Goal: Information Seeking & Learning: Learn about a topic

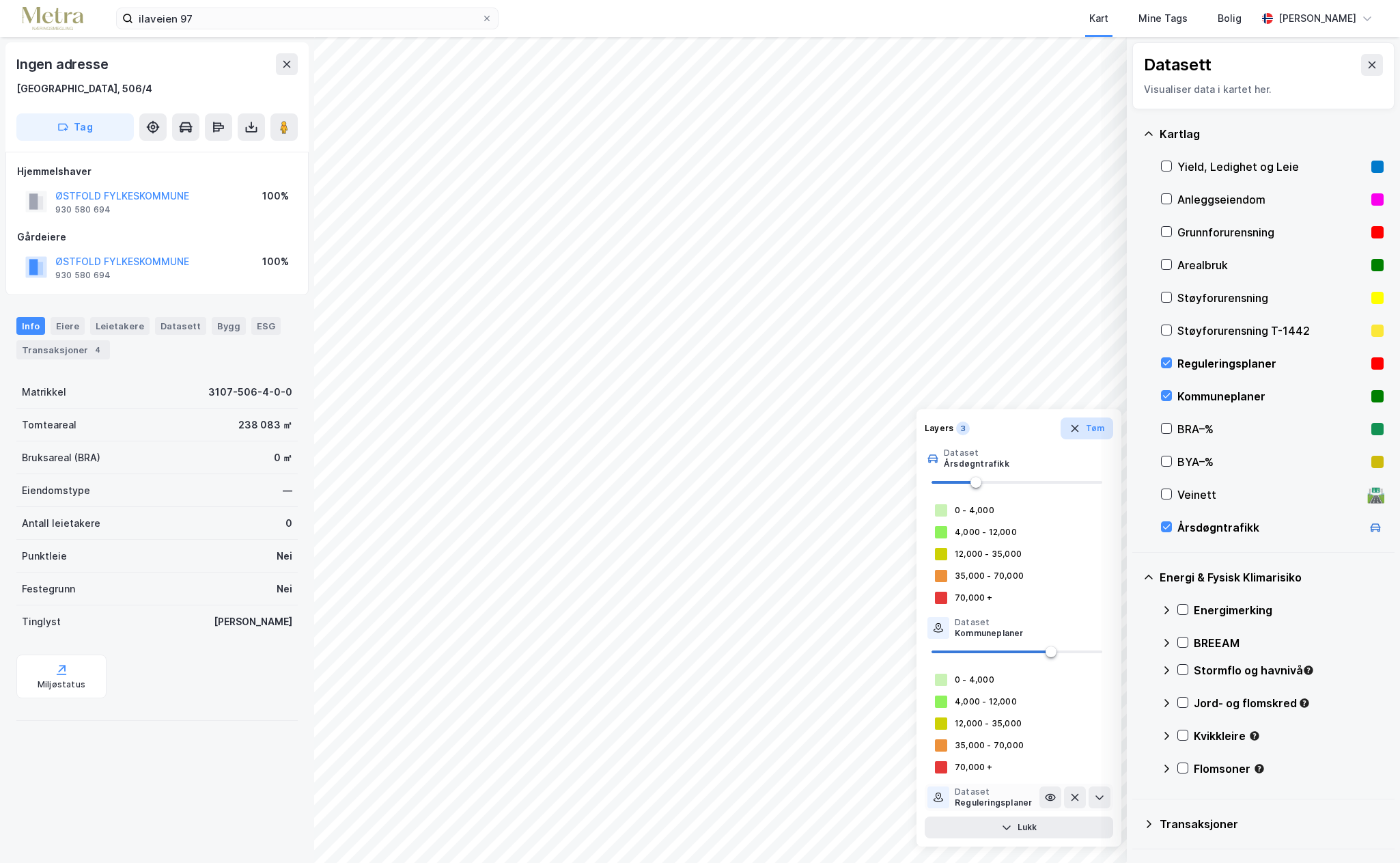
click at [1076, 428] on icon "button" at bounding box center [1074, 429] width 7 height 7
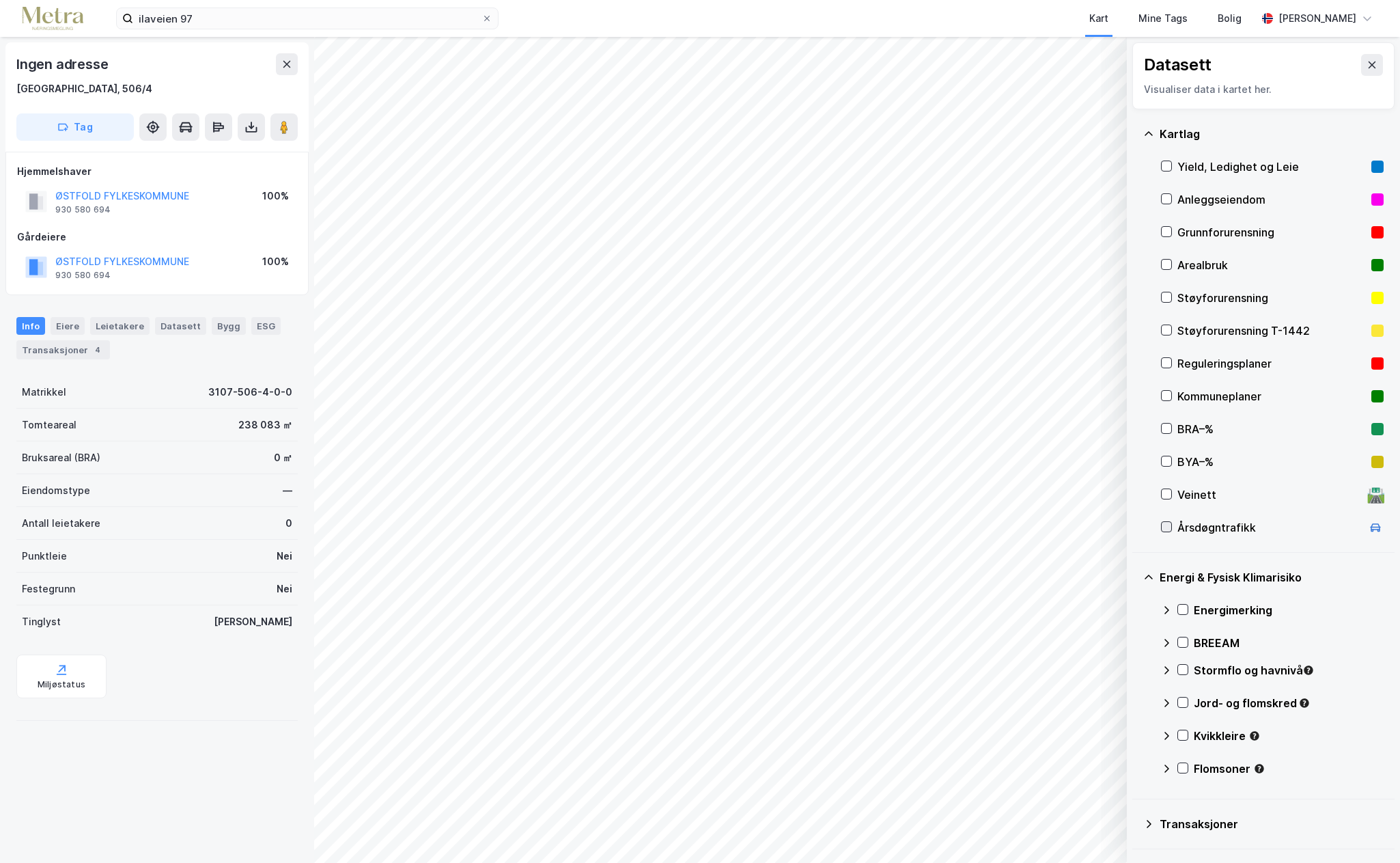
click at [1169, 529] on icon at bounding box center [1166, 527] width 10 height 10
click at [1036, 804] on div "1" at bounding box center [1038, 799] width 13 height 13
click at [1011, 802] on div "Layers" at bounding box center [1014, 800] width 29 height 11
click at [1053, 828] on button "Vis" at bounding box center [1057, 827] width 113 height 22
click at [1097, 798] on icon at bounding box center [1100, 798] width 11 height 11
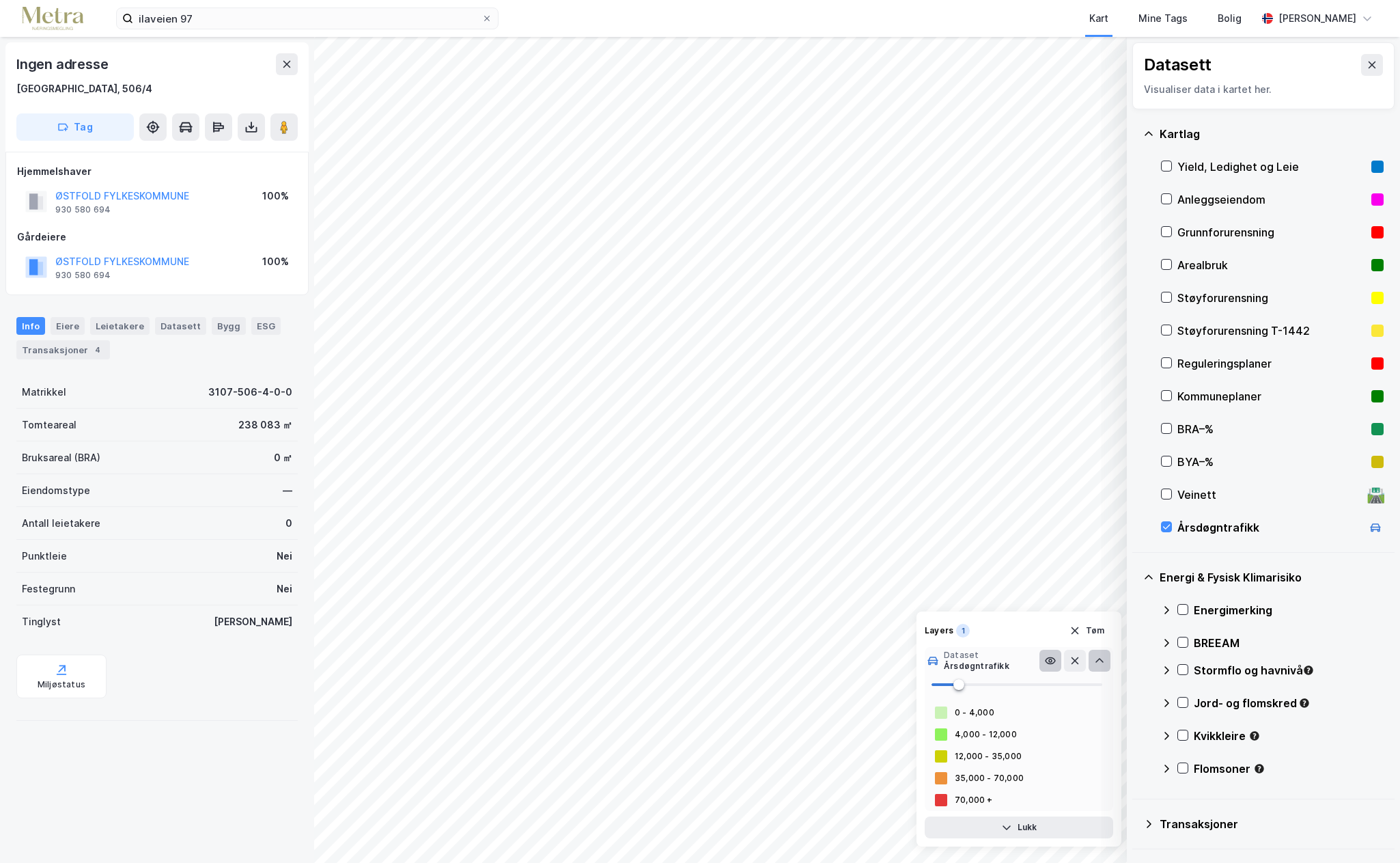
click at [1055, 660] on icon at bounding box center [1050, 660] width 11 height 11
click at [987, 735] on div "4,000 - 12,000" at bounding box center [986, 735] width 62 height 11
type input "0"
click at [823, 677] on div "© Mapbox © OpenStreetMap Improve this map © Maxar Datasett Visualiser data i ka…" at bounding box center [700, 449] width 1400 height 826
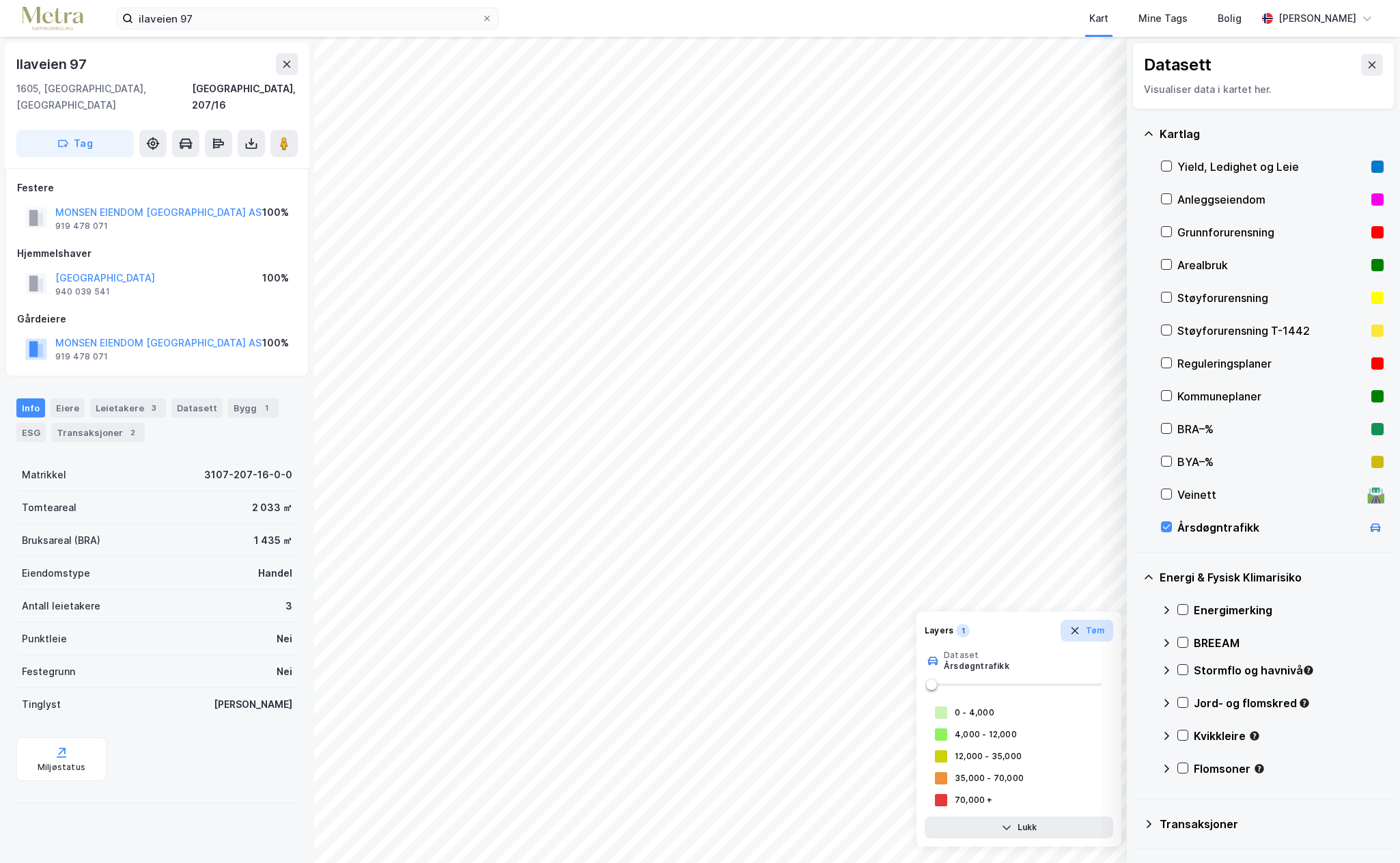
click at [1071, 629] on icon "button" at bounding box center [1075, 631] width 11 height 11
click at [1184, 609] on icon at bounding box center [1183, 609] width 10 height 10
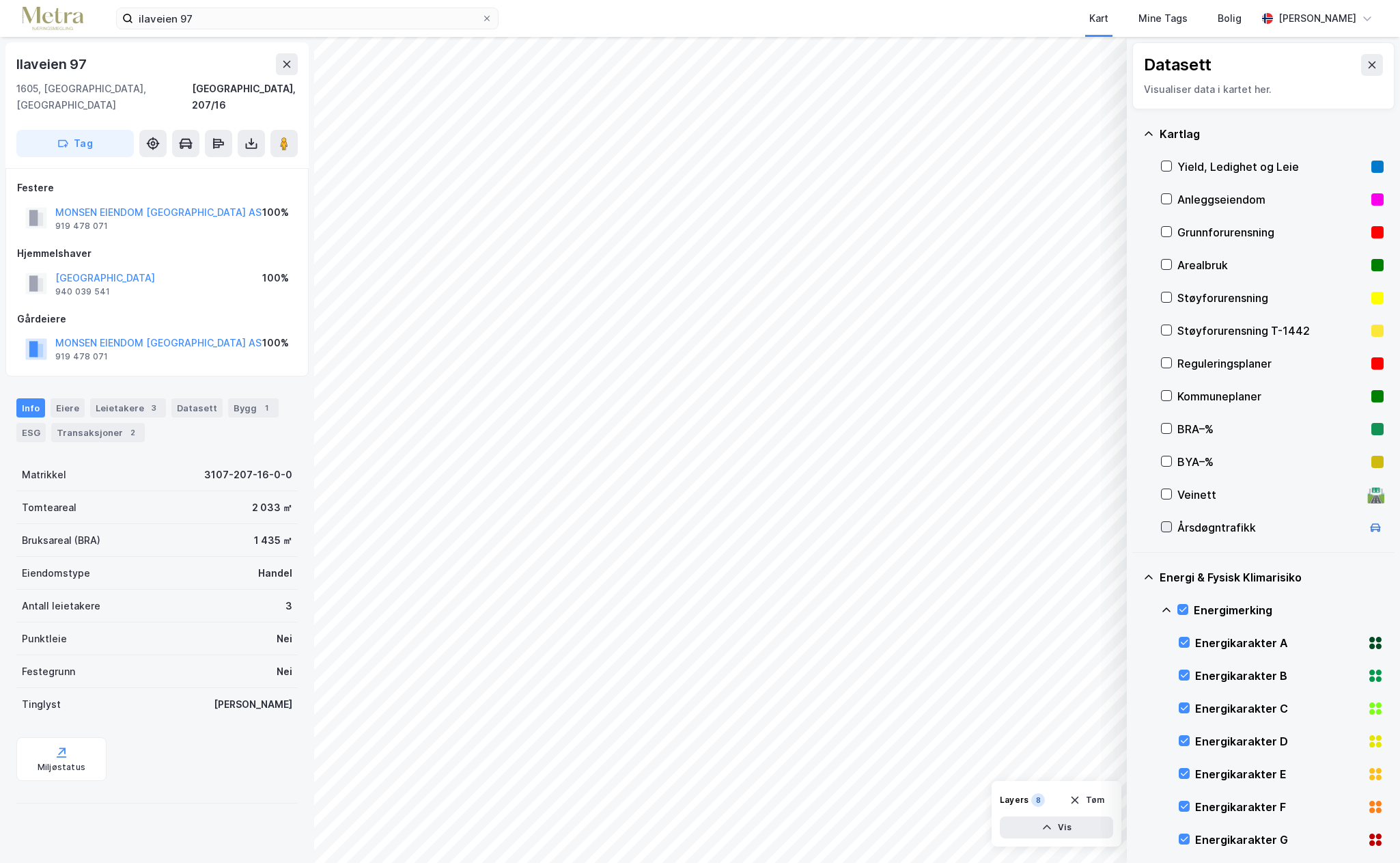
click at [1167, 527] on icon at bounding box center [1166, 527] width 10 height 10
click at [1168, 488] on div "Veinett 🛣️" at bounding box center [1273, 494] width 222 height 33
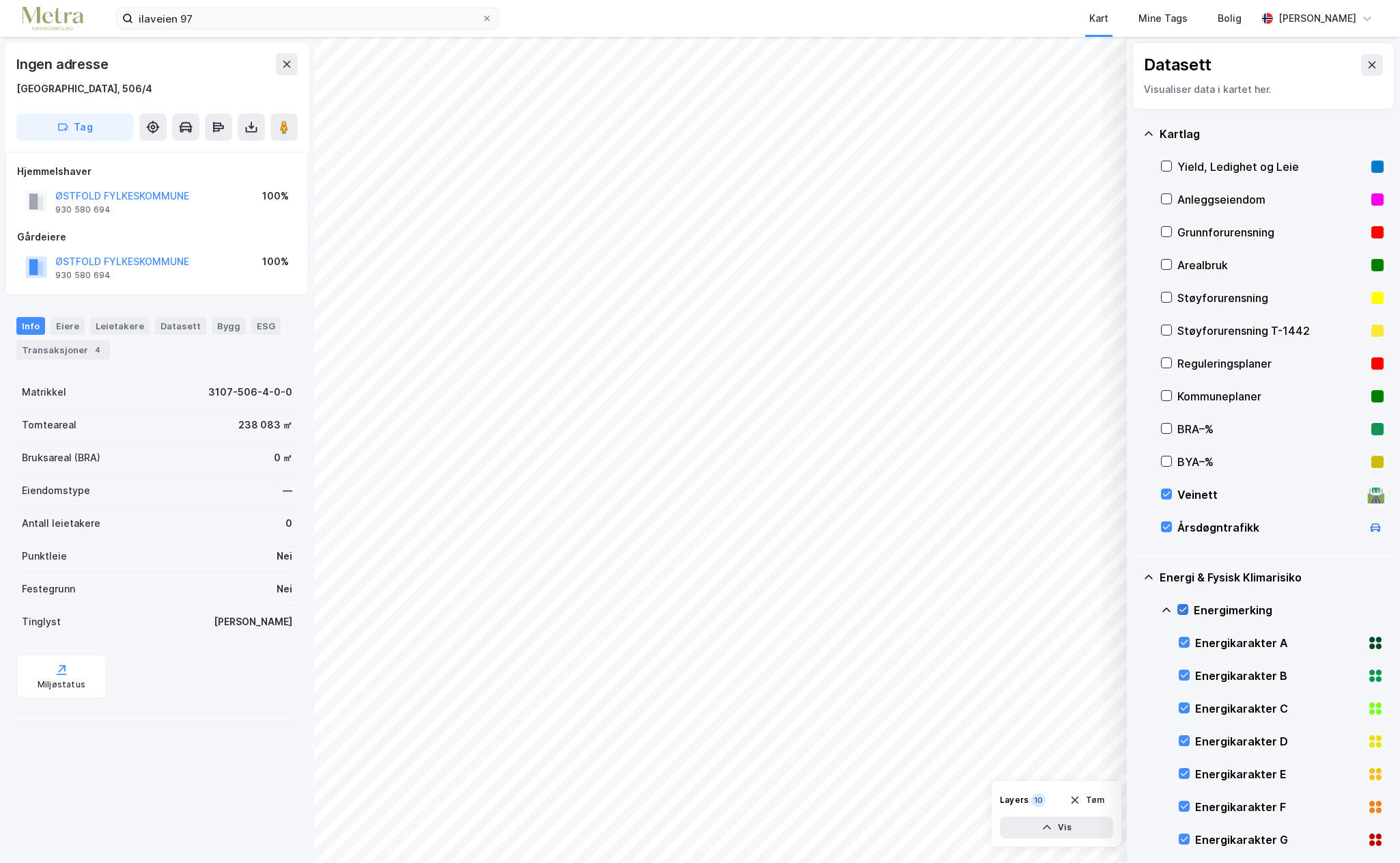
click at [1185, 606] on icon at bounding box center [1183, 609] width 10 height 10
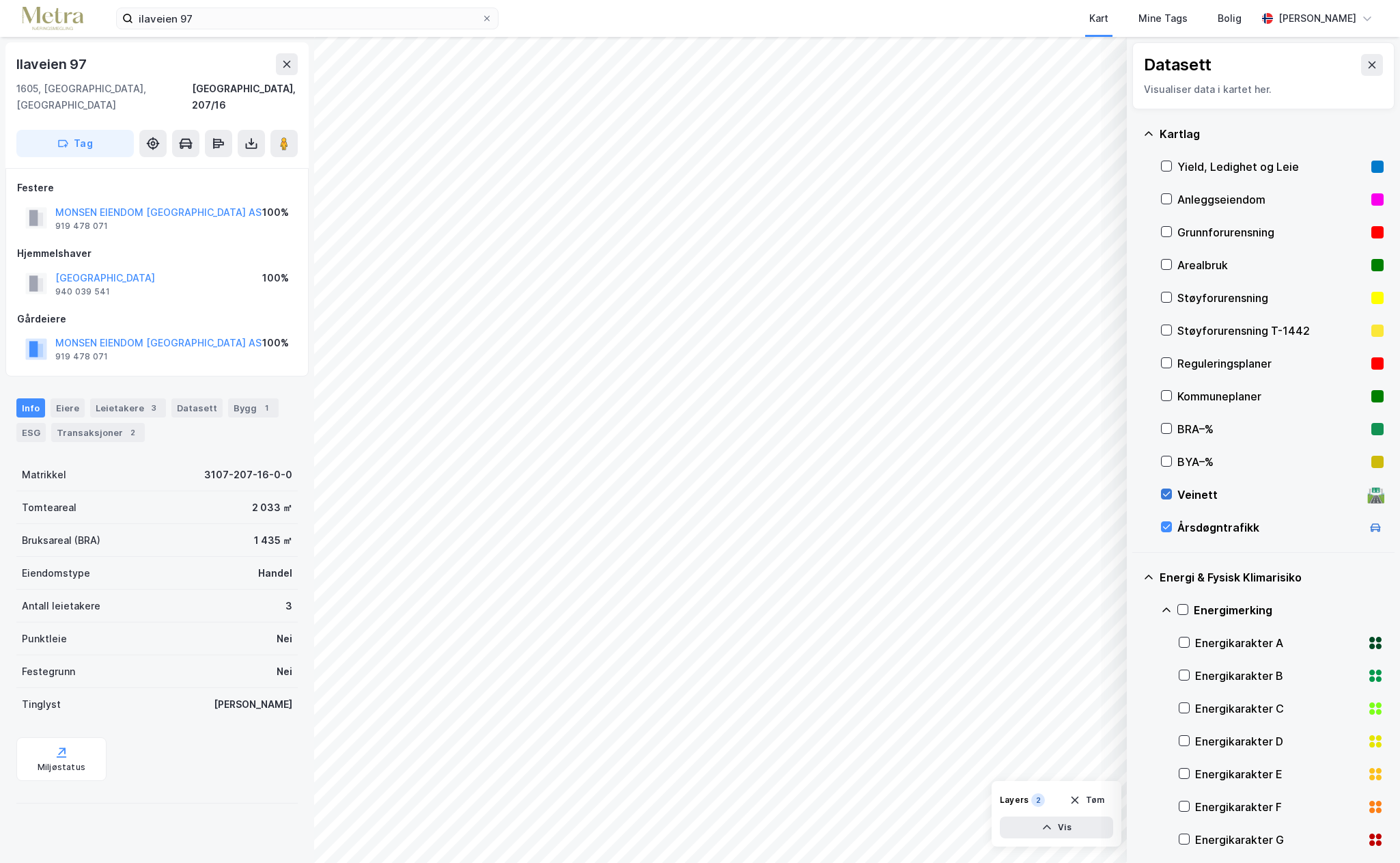
click at [1168, 493] on icon at bounding box center [1166, 493] width 10 height 10
click at [1370, 528] on icon at bounding box center [1375, 527] width 10 height 7
click at [1167, 331] on icon at bounding box center [1167, 330] width 7 height 4
click at [1165, 332] on icon at bounding box center [1167, 330] width 7 height 4
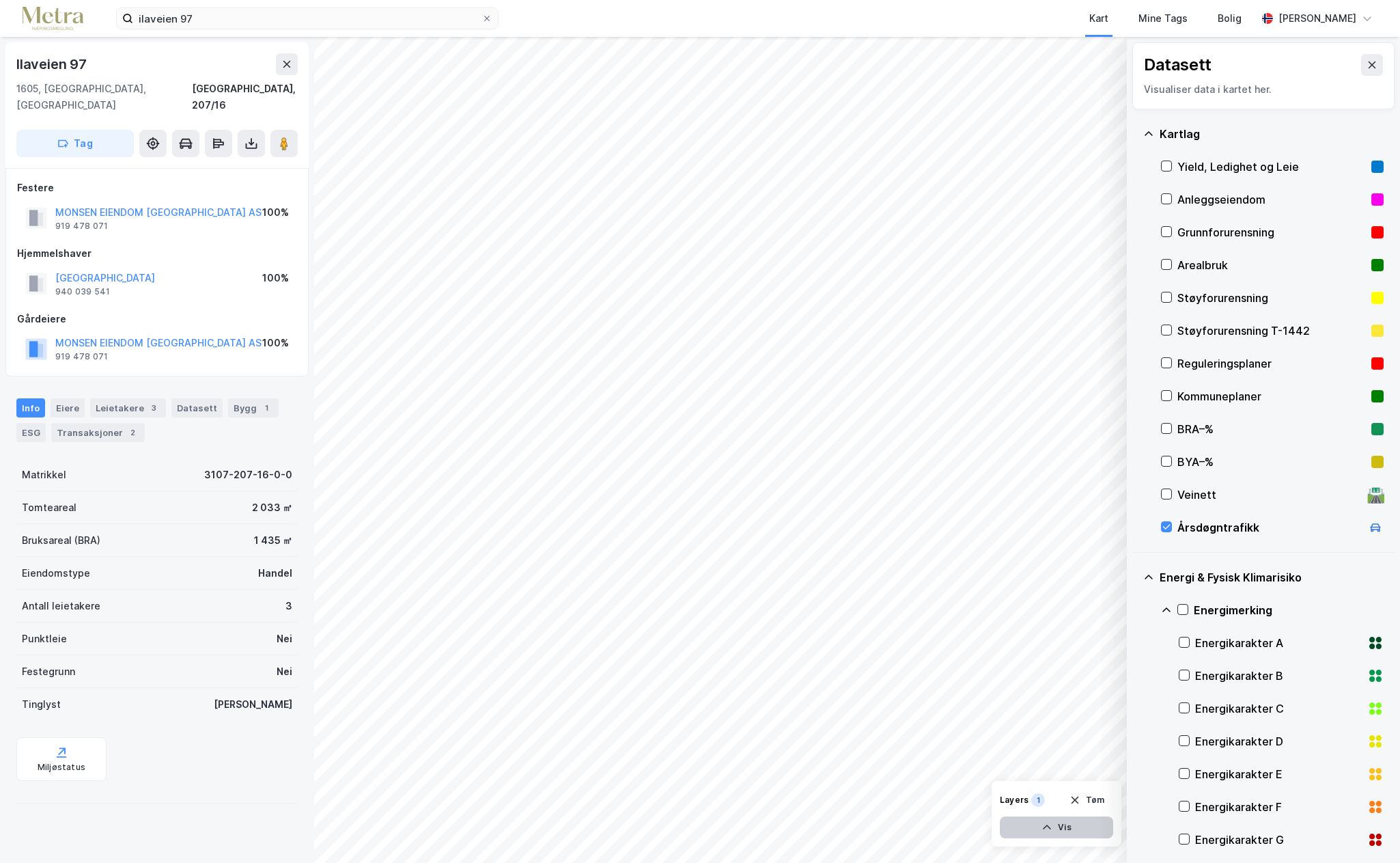
click at [1047, 828] on icon "button" at bounding box center [1047, 827] width 11 height 11
click at [1047, 798] on icon at bounding box center [1050, 798] width 10 height 6
click at [1047, 798] on icon at bounding box center [1047, 798] width 1 height 2
click at [1104, 797] on icon at bounding box center [1100, 798] width 11 height 11
